Goal: Navigation & Orientation: Find specific page/section

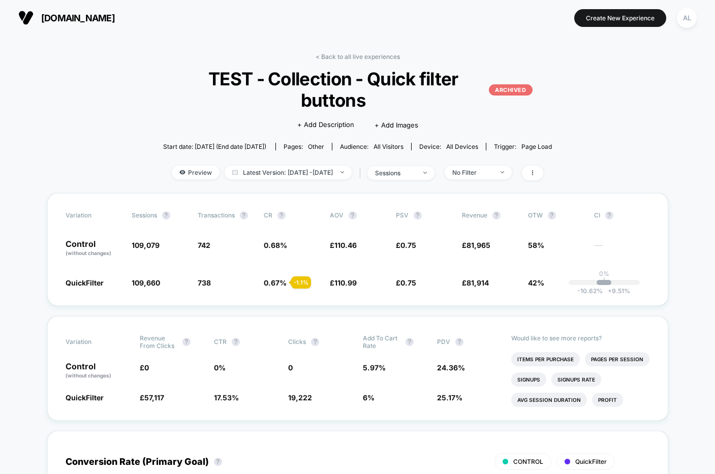
click at [334, 55] on link "< Back to all live experiences" at bounding box center [358, 57] width 84 height 8
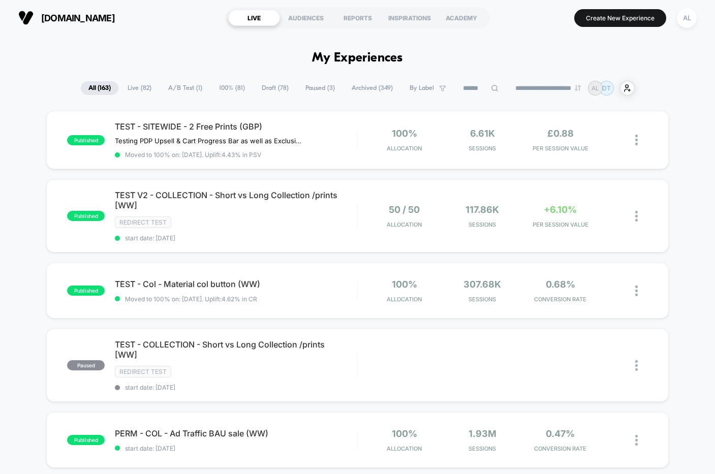
click at [355, 90] on span "Archived ( 349 )" at bounding box center [372, 88] width 56 height 14
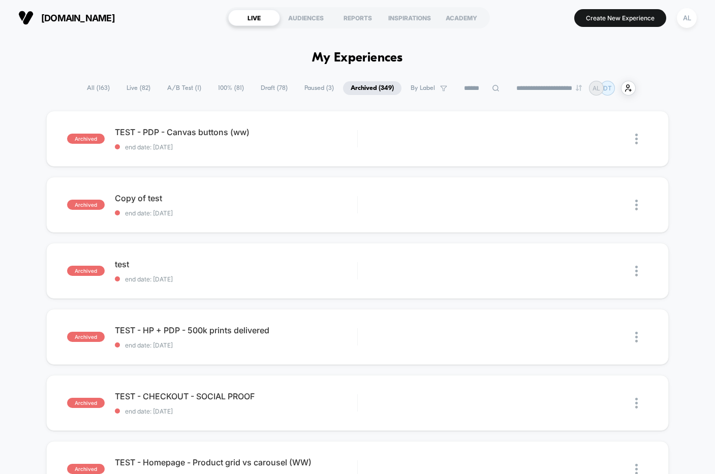
click at [84, 88] on span "All ( 163 )" at bounding box center [98, 88] width 38 height 14
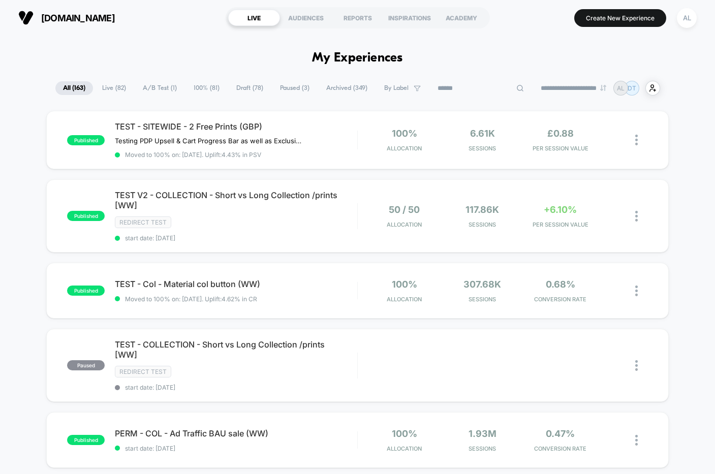
click at [456, 85] on input at bounding box center [481, 88] width 102 height 12
type input "****"
click at [161, 81] on span "A/B Test ( 1 )" at bounding box center [185, 88] width 49 height 14
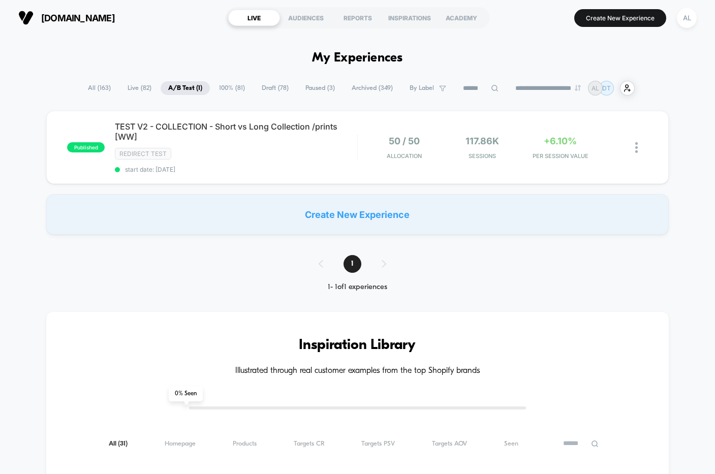
click at [311, 88] on span "Paused ( 3 )" at bounding box center [320, 88] width 45 height 14
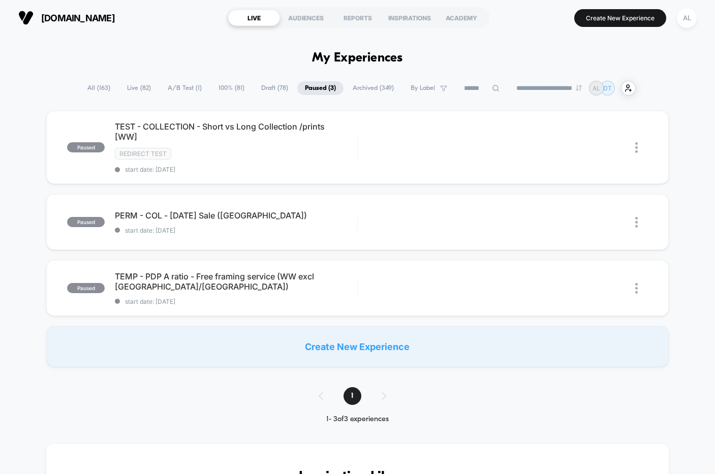
click at [381, 91] on span "Archived ( 349 )" at bounding box center [373, 88] width 56 height 14
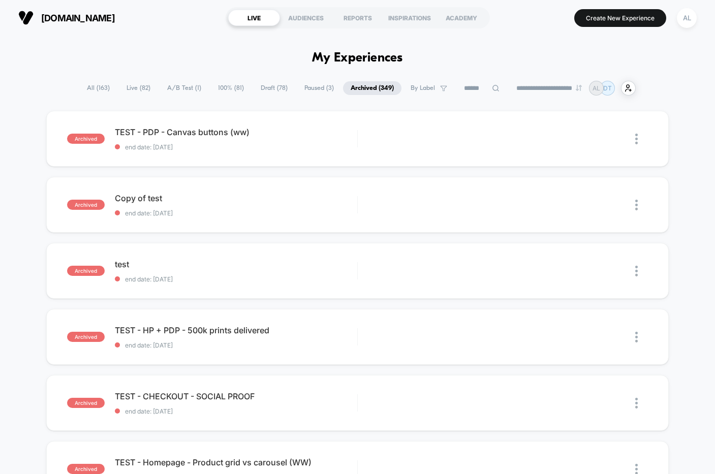
click at [220, 89] on span "100% ( 81 )" at bounding box center [230, 88] width 41 height 14
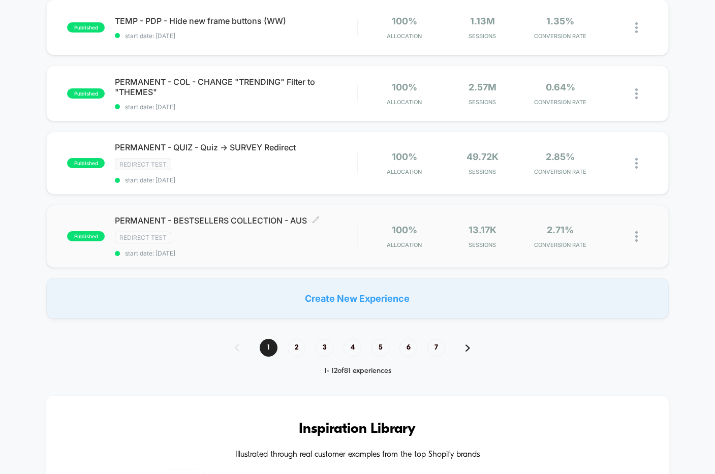
scroll to position [572, 0]
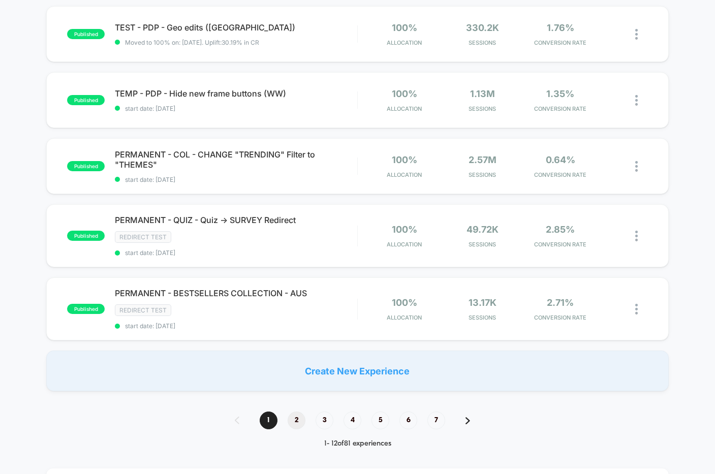
click at [300, 417] on span "2" at bounding box center [297, 421] width 18 height 18
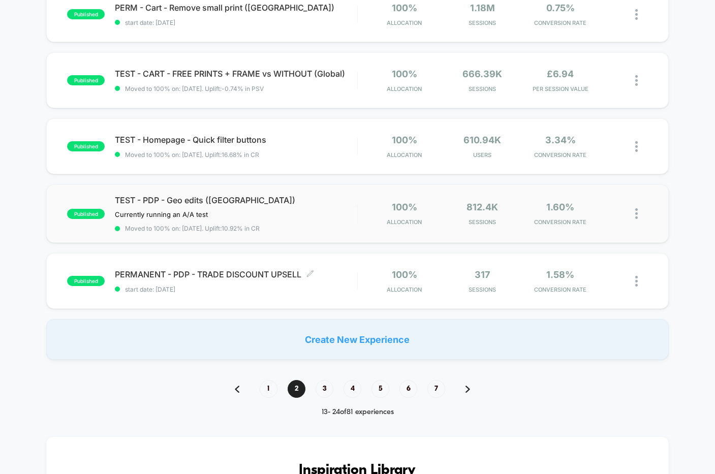
scroll to position [607, 0]
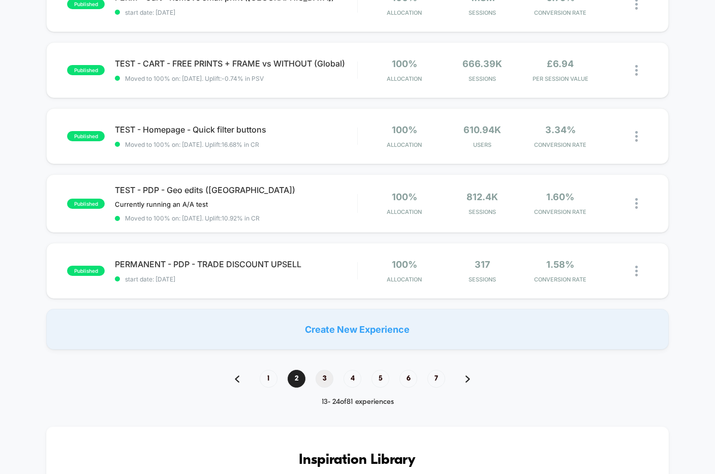
click at [326, 380] on span "3" at bounding box center [325, 379] width 18 height 18
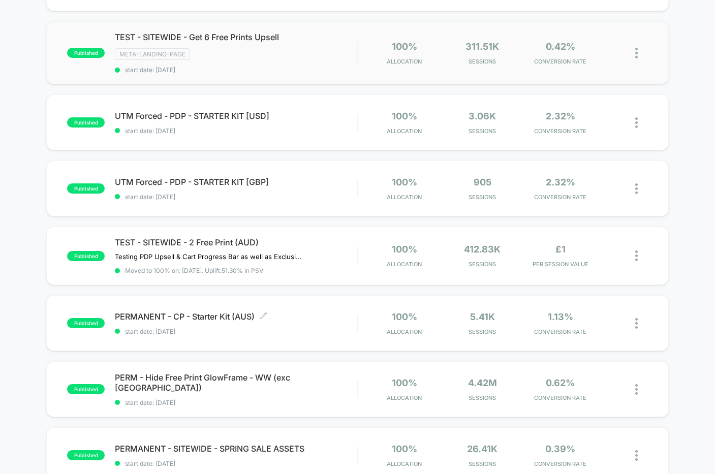
scroll to position [236, 0]
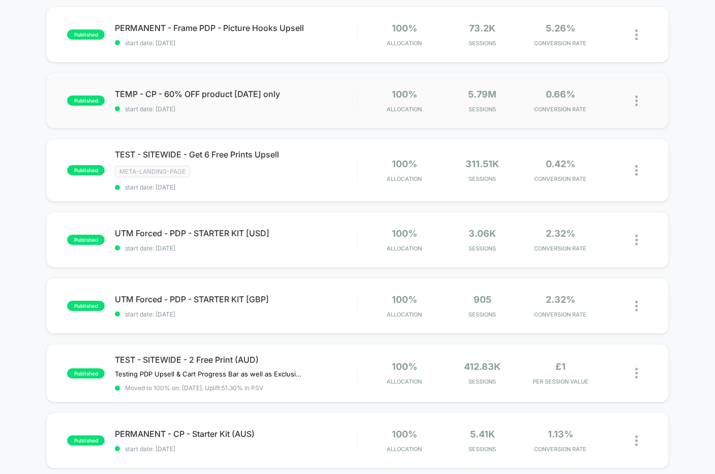
click at [321, 114] on div "published TEMP - CP - 60% OFF product [DATE] only start date: [DATE] 100% Alloc…" at bounding box center [357, 101] width 622 height 56
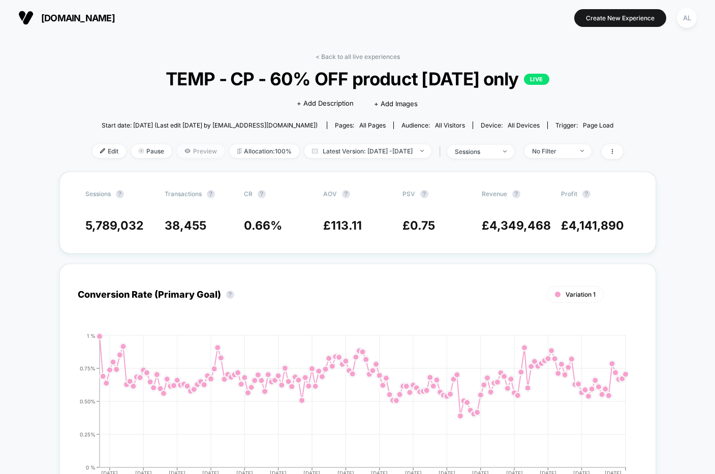
click at [177, 155] on span "Preview" at bounding box center [201, 151] width 48 height 14
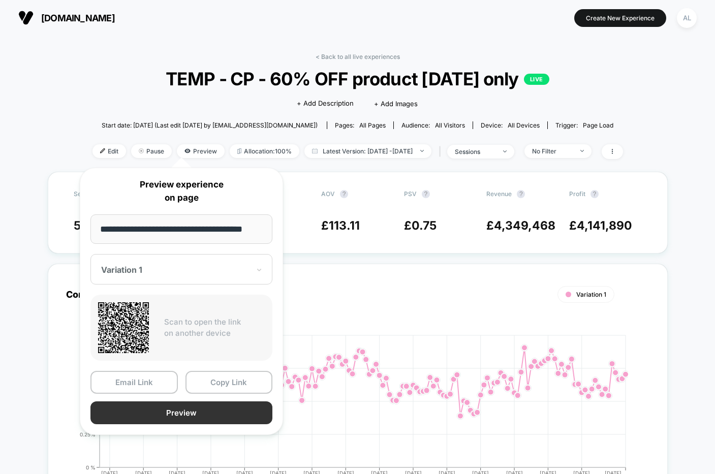
click at [217, 414] on button "Preview" at bounding box center [181, 412] width 182 height 23
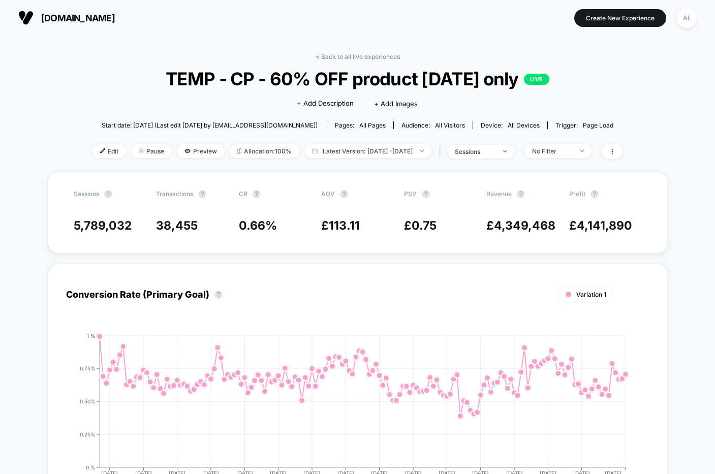
click at [325, 53] on link "< Back to all live experiences" at bounding box center [358, 57] width 84 height 8
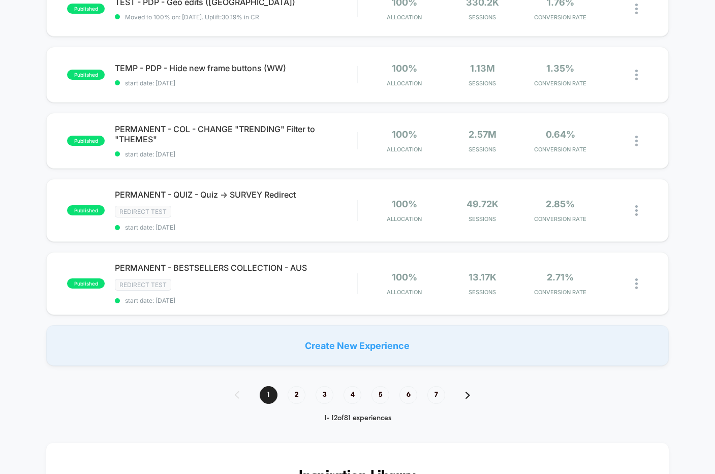
scroll to position [566, 0]
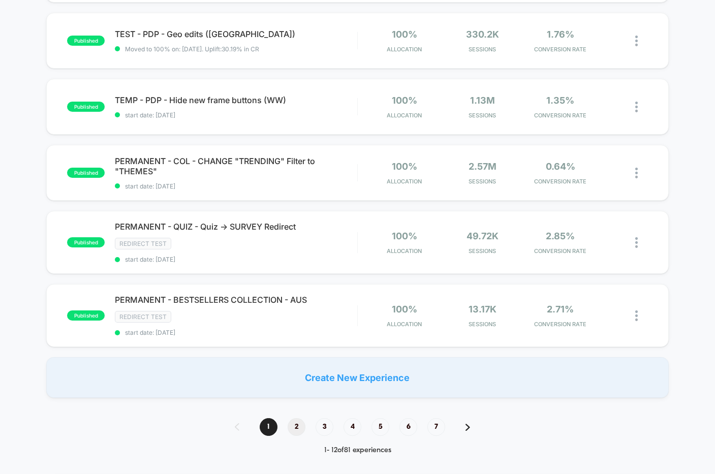
click at [298, 419] on span "2" at bounding box center [297, 427] width 18 height 18
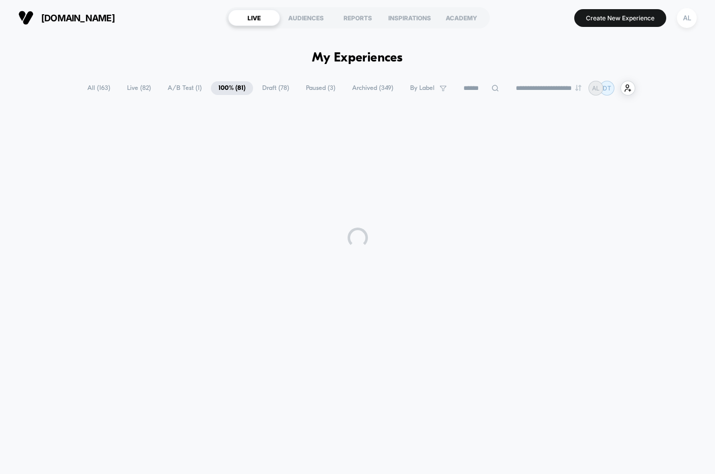
scroll to position [0, 0]
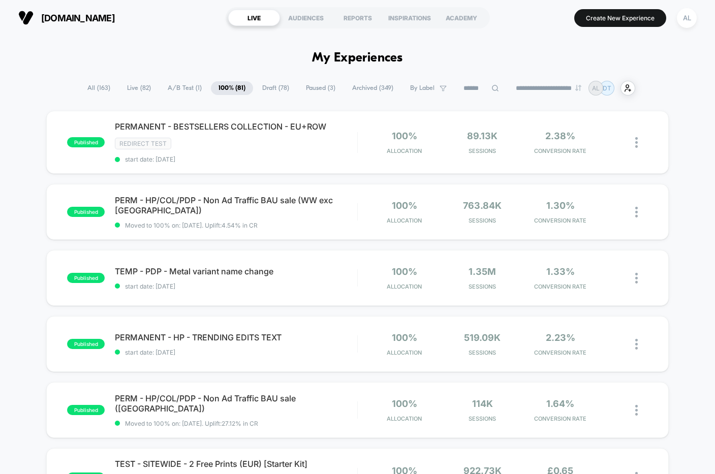
click at [464, 81] on div "**********" at bounding box center [357, 88] width 555 height 15
click at [464, 85] on input at bounding box center [481, 88] width 51 height 12
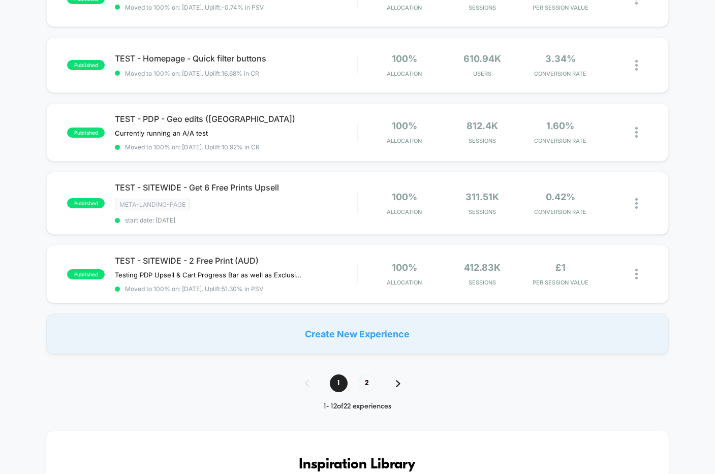
scroll to position [660, 0]
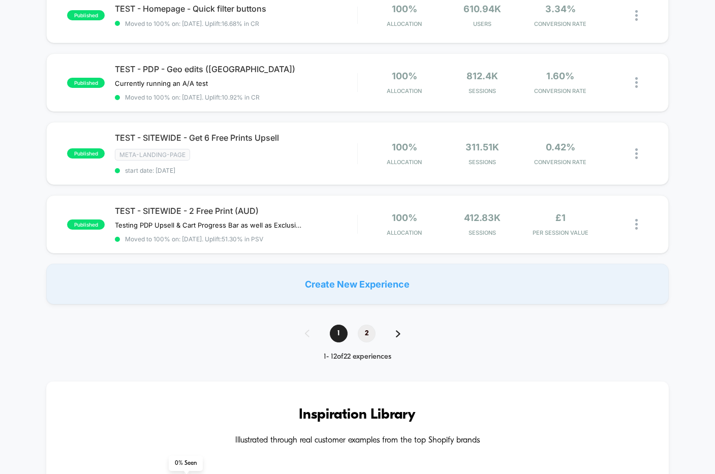
type input "****"
click at [366, 330] on span "2" at bounding box center [367, 334] width 18 height 18
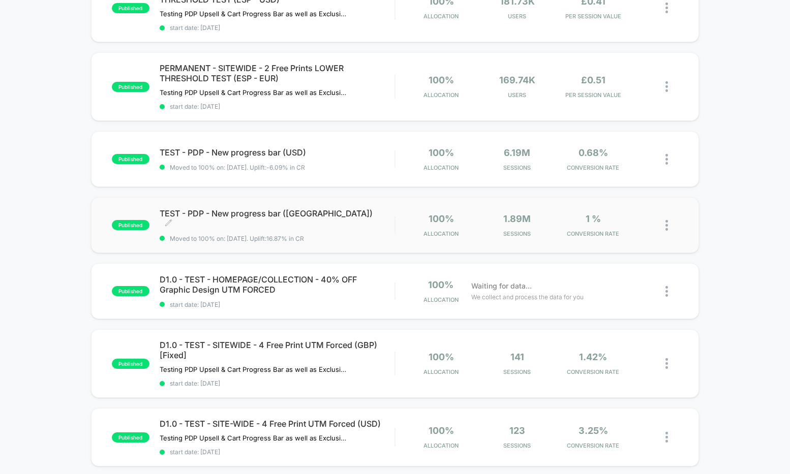
scroll to position [0, 0]
